Goal: Navigation & Orientation: Find specific page/section

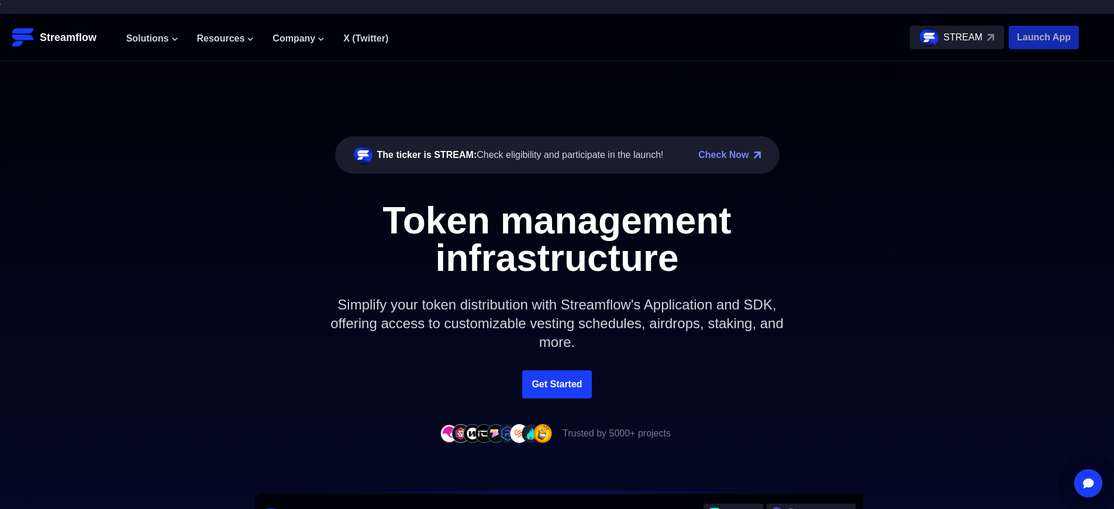
click at [1043, 37] on p "Launch App" at bounding box center [1043, 37] width 70 height 23
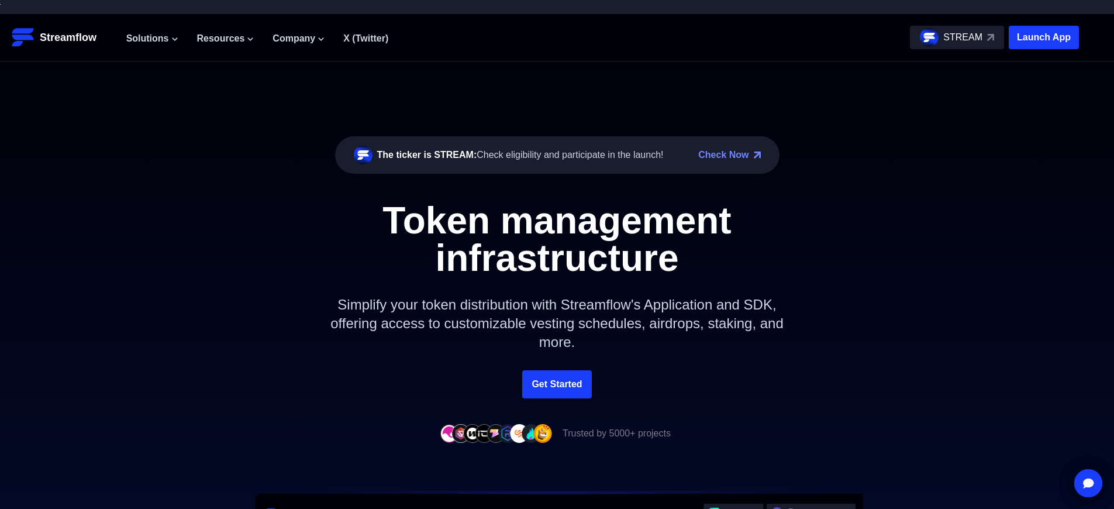
click at [1043, 37] on p "Launch App" at bounding box center [1043, 37] width 70 height 23
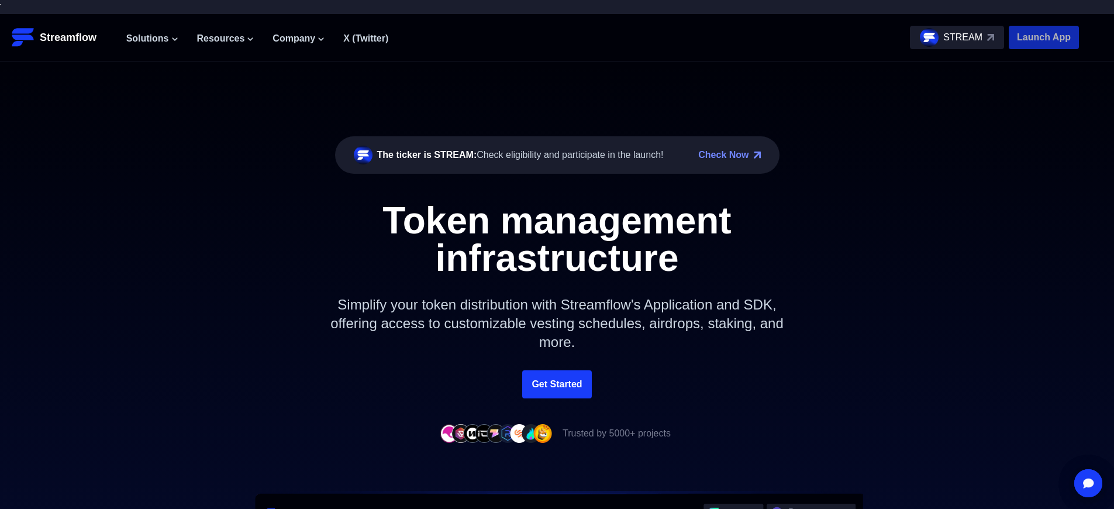
click at [1043, 37] on p "Launch App" at bounding box center [1043, 37] width 70 height 23
